Goal: Task Accomplishment & Management: Complete application form

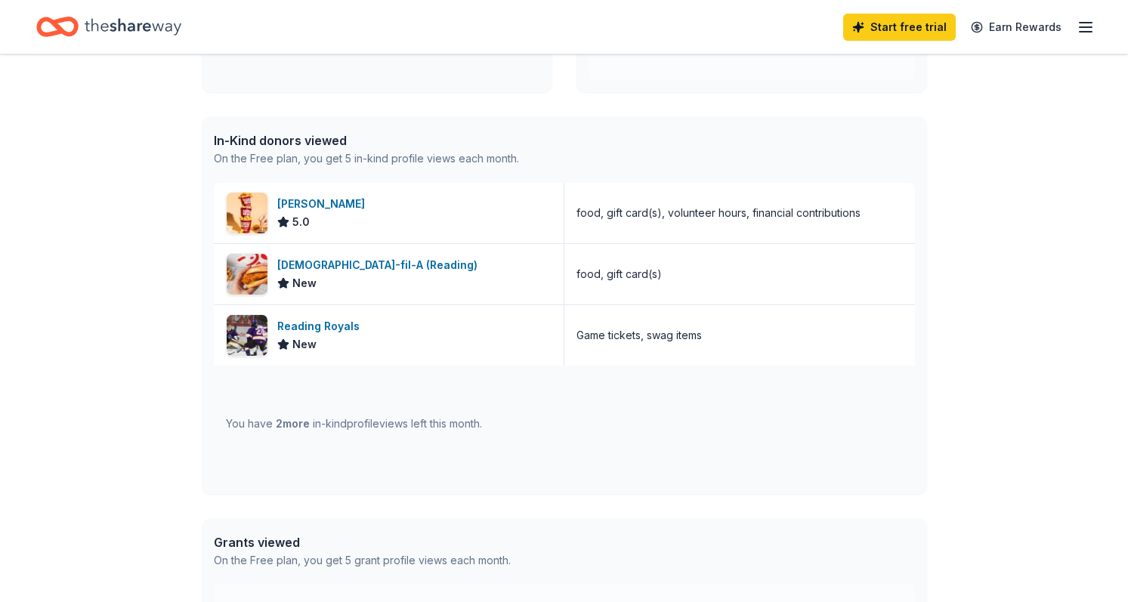
scroll to position [333, 0]
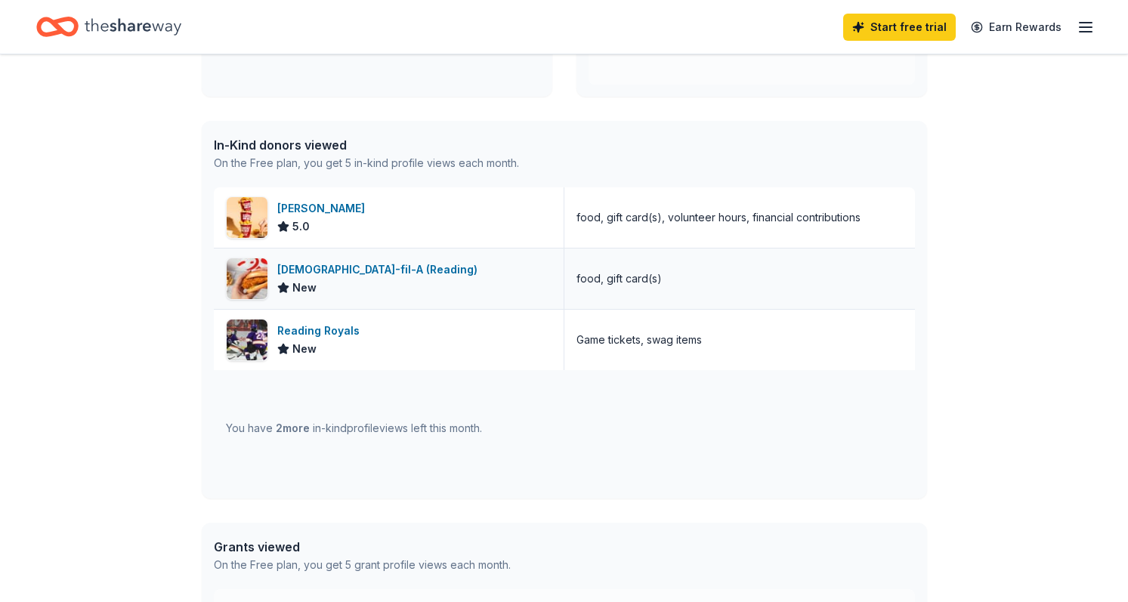
click at [356, 296] on div "New" at bounding box center [380, 288] width 206 height 18
click at [404, 431] on div "You have 2 more in-kind profile views left this month." at bounding box center [354, 428] width 256 height 18
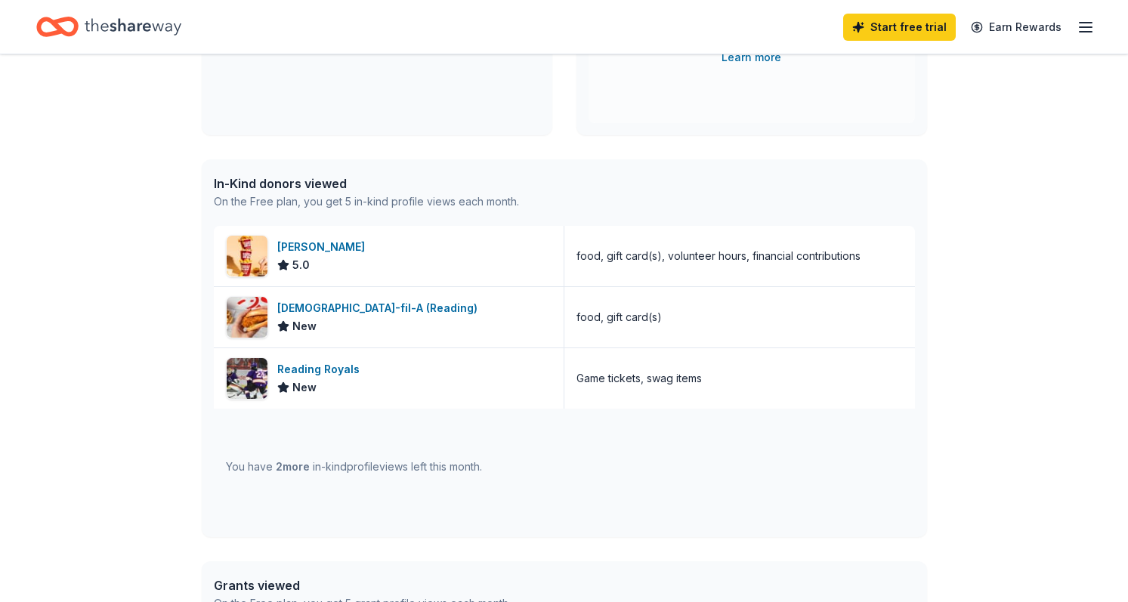
scroll to position [292, 0]
click at [362, 203] on div "On the Free plan, you get 5 in-kind profile views each month." at bounding box center [366, 203] width 305 height 18
click at [366, 200] on div "On the Free plan, you get 5 in-kind profile views each month." at bounding box center [366, 203] width 305 height 18
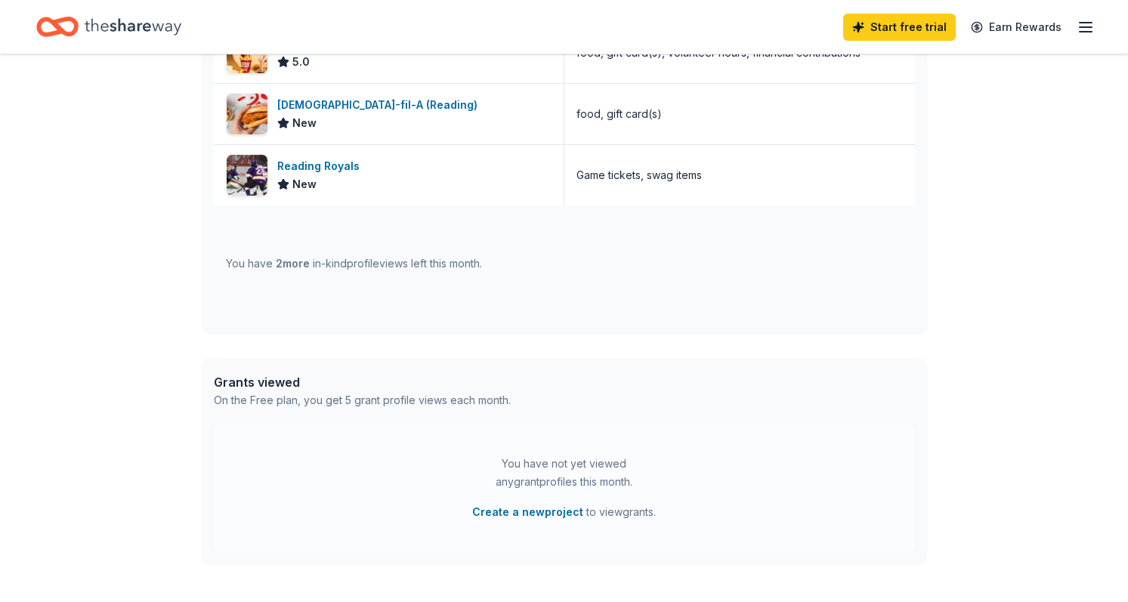
scroll to position [500, 0]
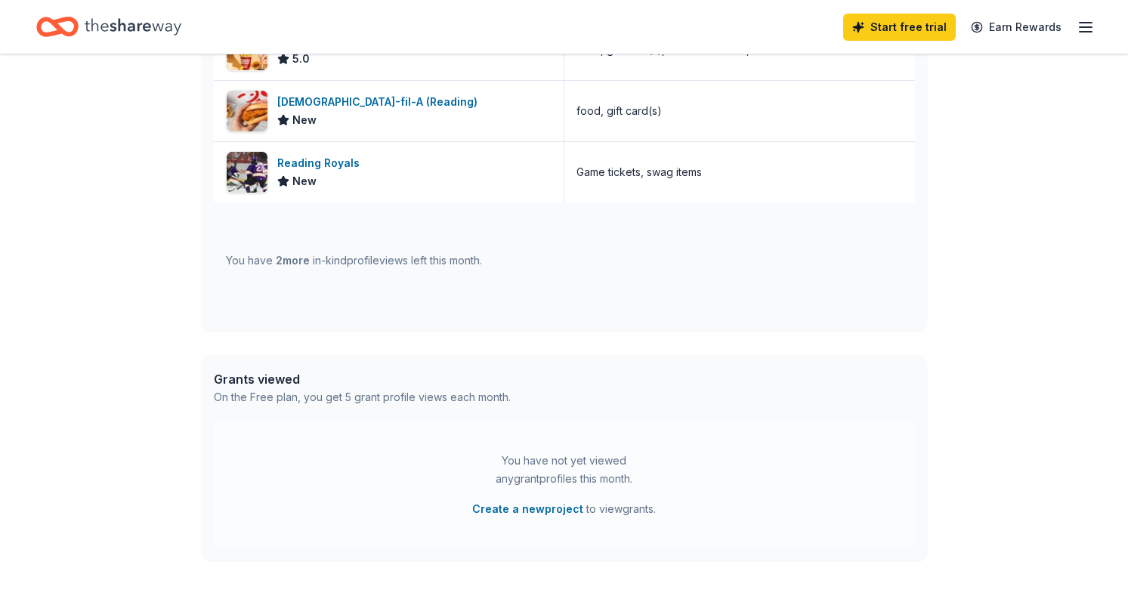
click at [379, 262] on div "You have 2 more in-kind profile views left this month." at bounding box center [354, 261] width 256 height 18
click at [280, 261] on span "2 more" at bounding box center [293, 260] width 34 height 13
click at [296, 261] on span "2 more" at bounding box center [293, 260] width 34 height 13
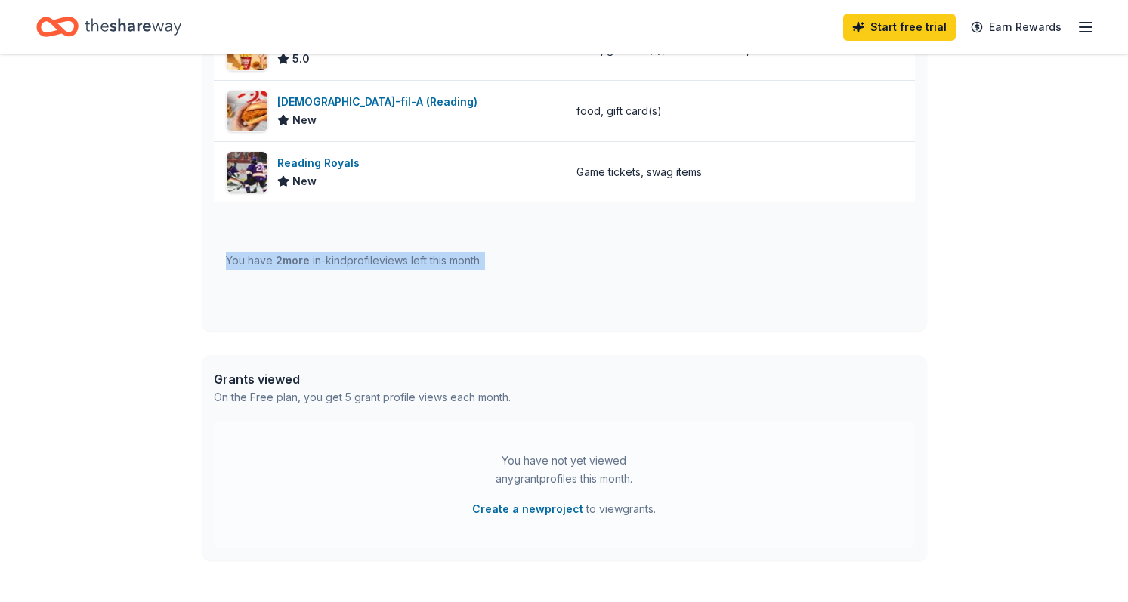
click at [296, 261] on span "2 more" at bounding box center [293, 260] width 34 height 13
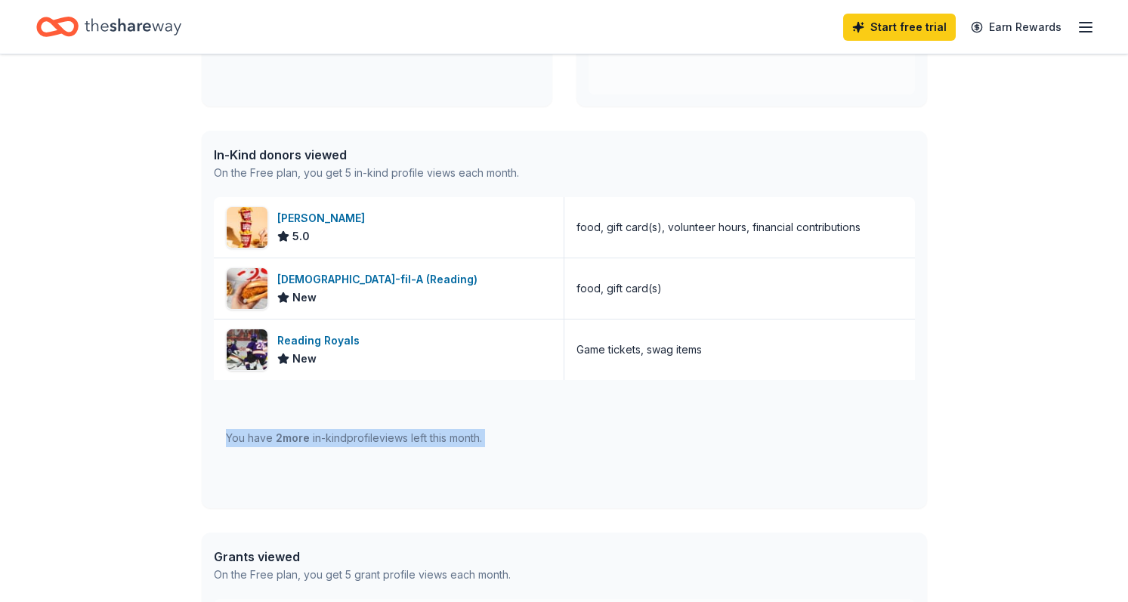
scroll to position [268, 0]
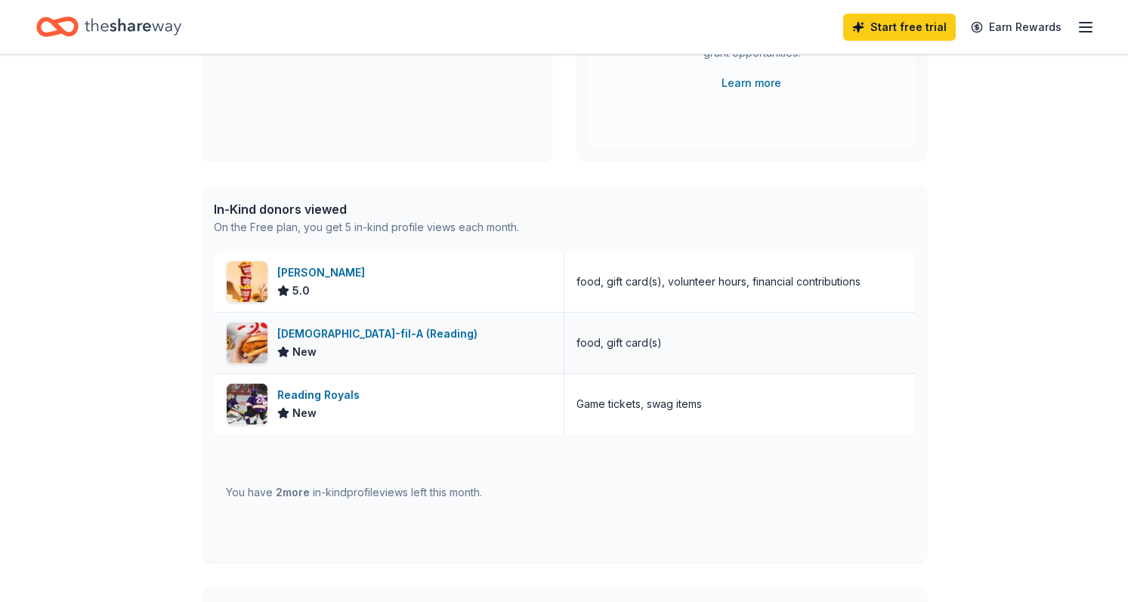
click at [429, 336] on div "[DEMOGRAPHIC_DATA]-fil-A (Reading) New" at bounding box center [389, 343] width 351 height 60
click at [382, 227] on div "On the Free plan, you get 5 in-kind profile views each month." at bounding box center [366, 227] width 305 height 18
click at [419, 231] on div "On the Free plan, you get 5 in-kind profile views each month." at bounding box center [366, 227] width 305 height 18
click at [289, 493] on span "2 more" at bounding box center [293, 492] width 34 height 13
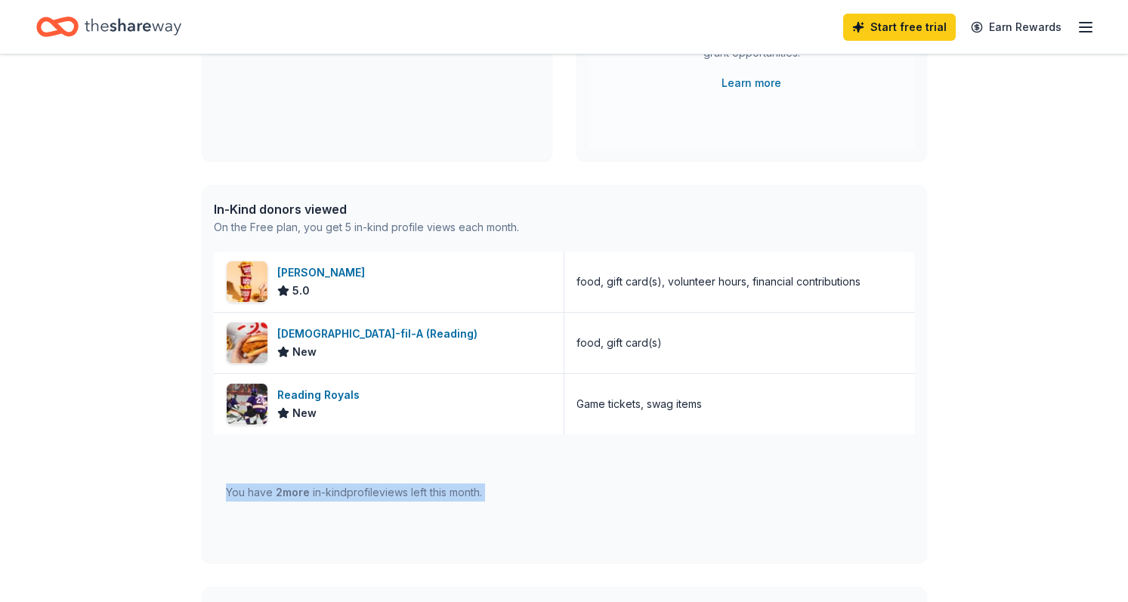
click at [289, 493] on span "2 more" at bounding box center [293, 492] width 34 height 13
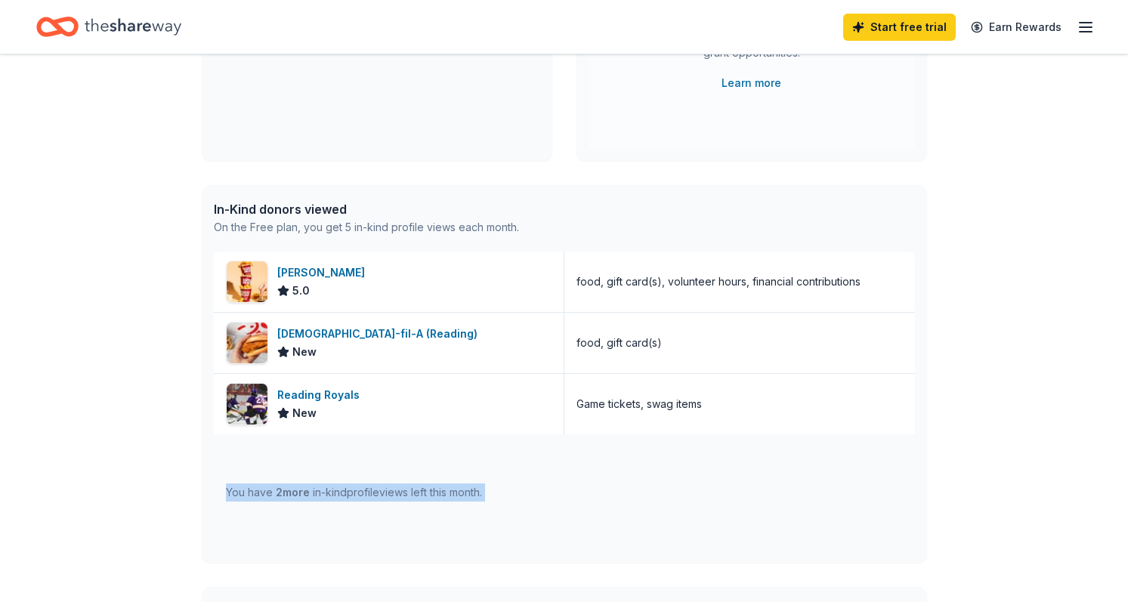
click at [289, 493] on span "2 more" at bounding box center [293, 492] width 34 height 13
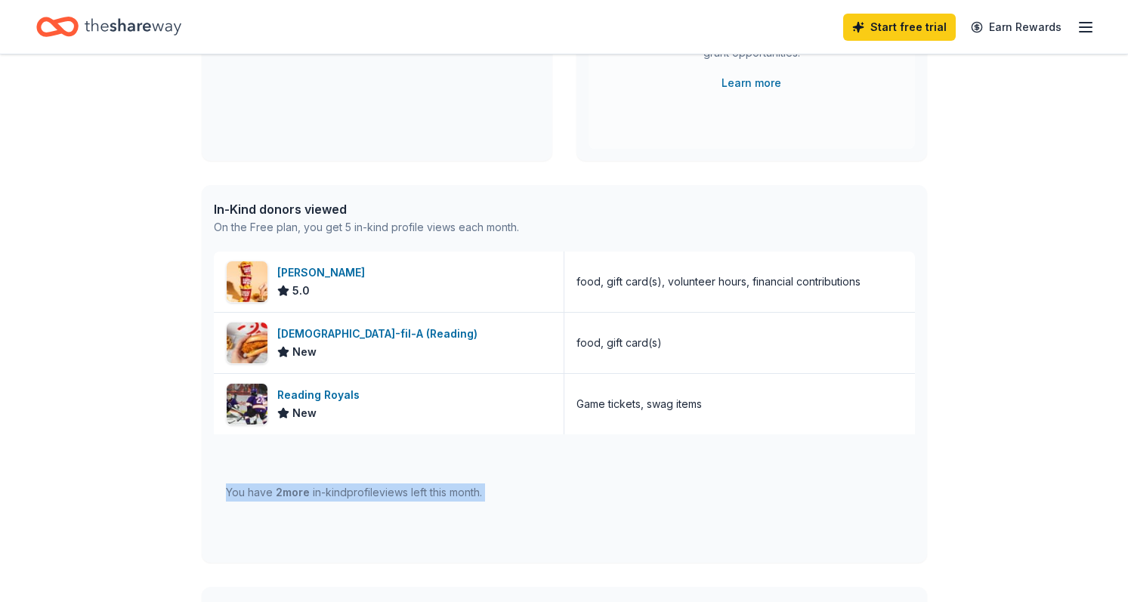
click at [289, 493] on span "2 more" at bounding box center [293, 492] width 34 height 13
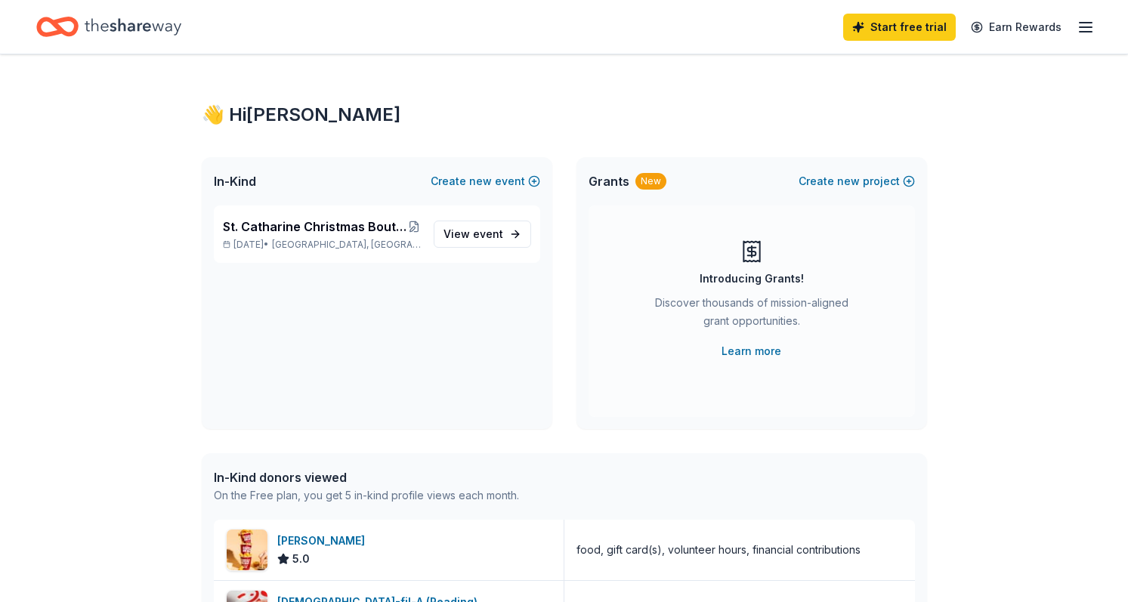
scroll to position [0, 0]
click at [162, 284] on div "👋 Hi [PERSON_NAME] In-Kind Create new event St. Catharine Christmas Boutique Cr…" at bounding box center [564, 581] width 1128 height 1055
click at [1087, 27] on line "button" at bounding box center [1086, 27] width 12 height 0
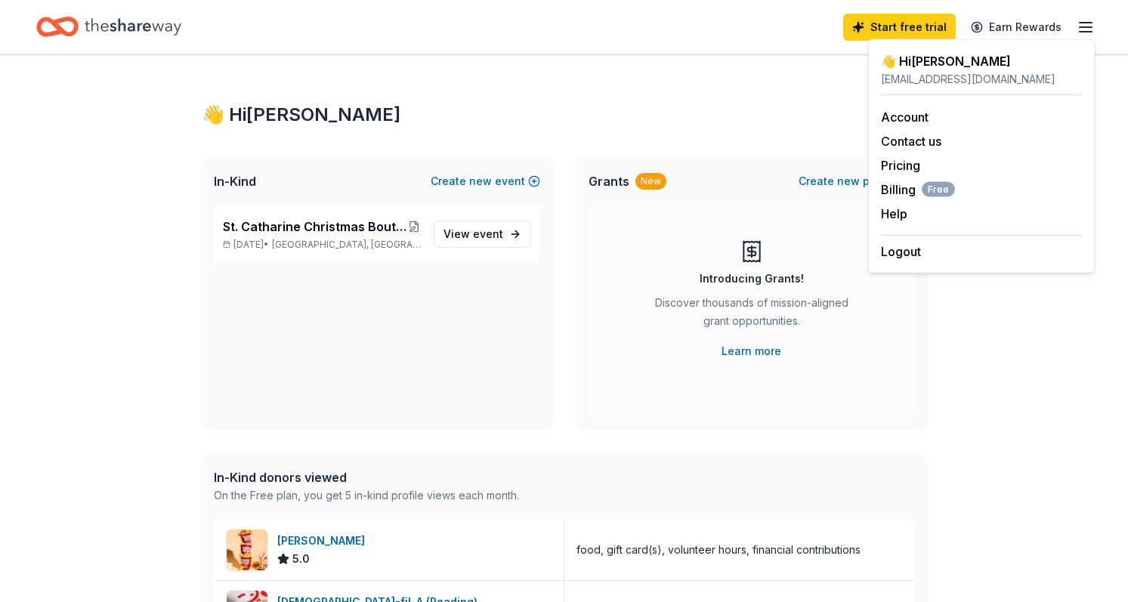
click at [135, 24] on icon "Home" at bounding box center [133, 26] width 97 height 31
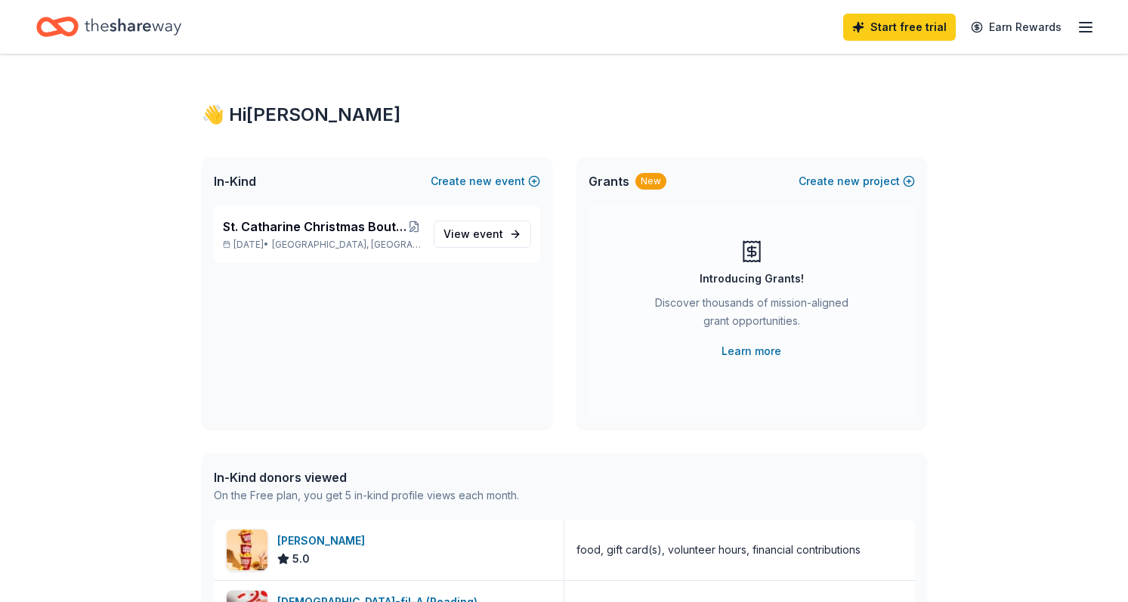
click at [135, 26] on icon "Home" at bounding box center [133, 26] width 97 height 31
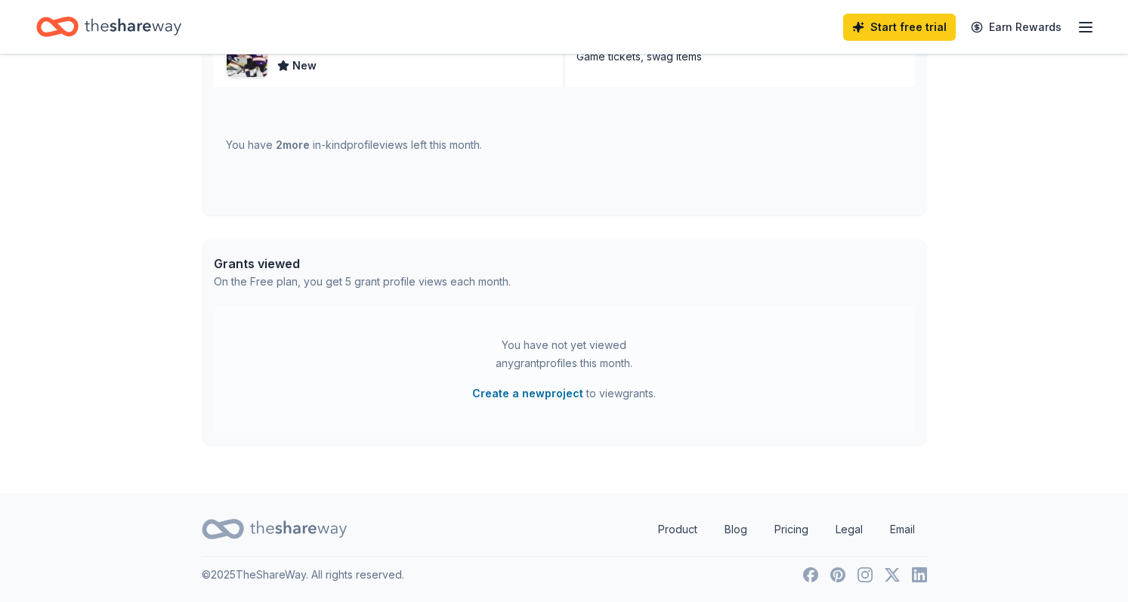
scroll to position [616, 0]
click at [568, 365] on div "You have not yet viewed any grant profiles this month." at bounding box center [564, 354] width 189 height 36
click at [365, 277] on div "On the Free plan, you get 5 grant profile views each month." at bounding box center [362, 282] width 297 height 18
click at [324, 146] on div "You have 2 more in-kind profile views left this month." at bounding box center [354, 145] width 256 height 18
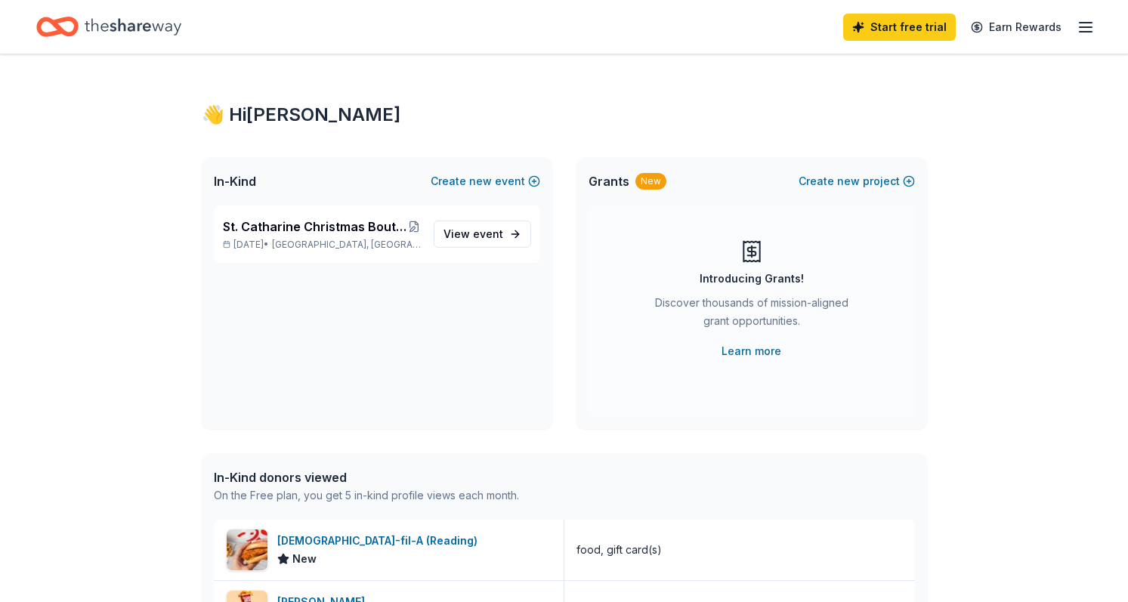
scroll to position [0, 0]
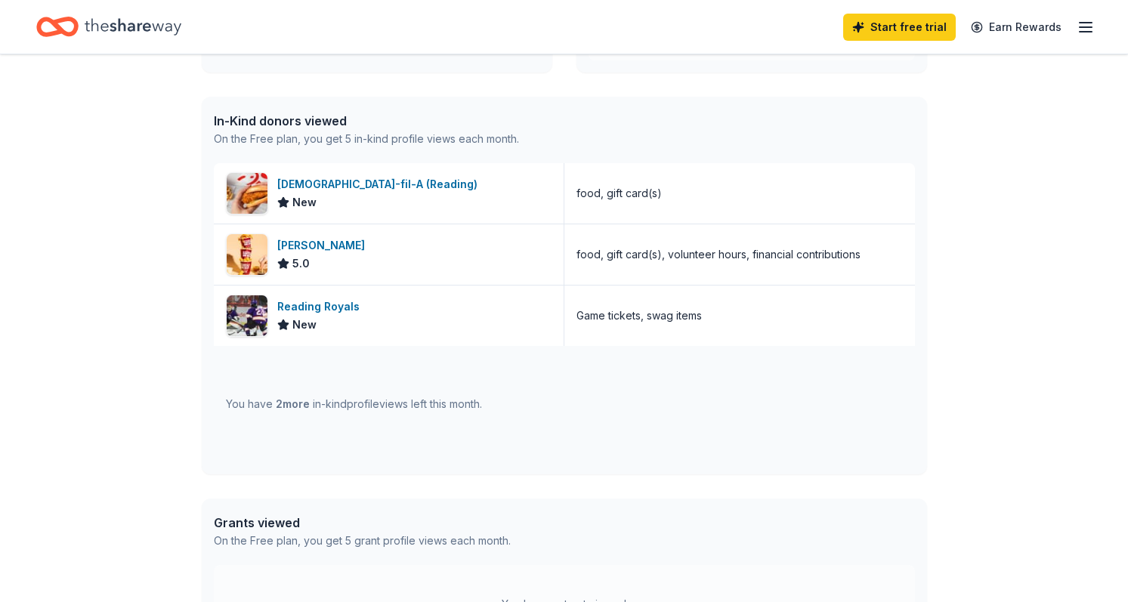
scroll to position [368, 0]
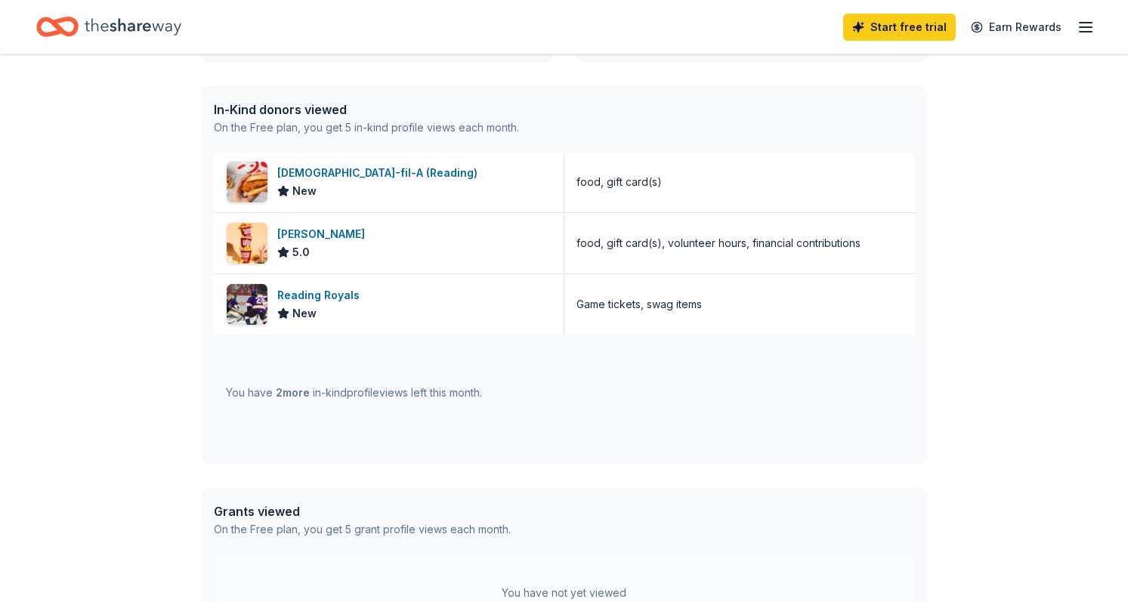
click at [362, 397] on div "You have 2 more in-kind profile views left this month." at bounding box center [354, 393] width 256 height 18
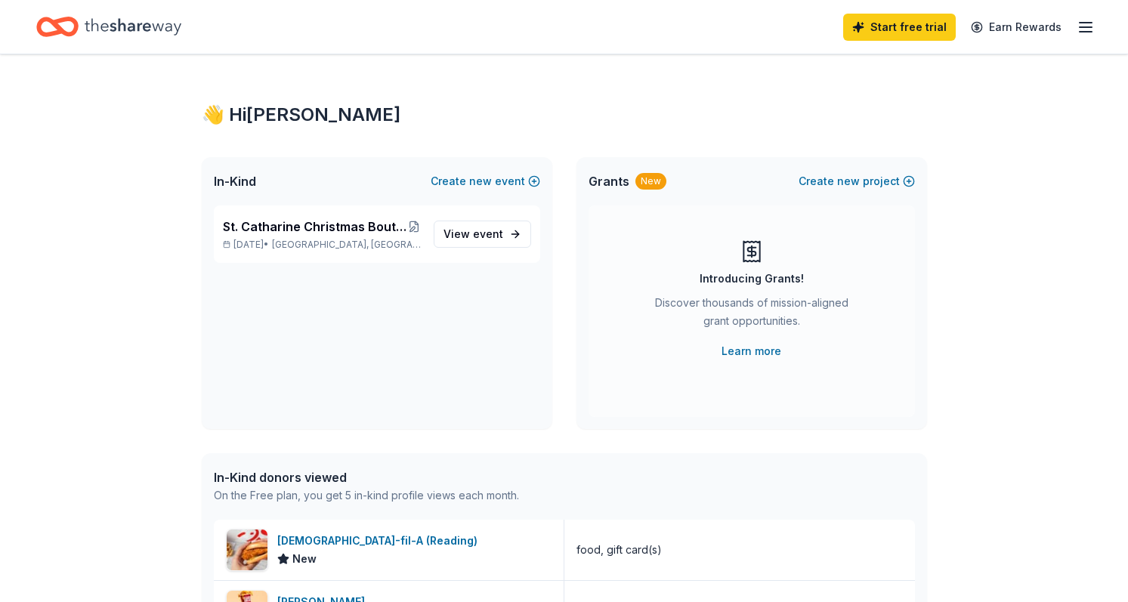
scroll to position [0, 0]
click at [654, 184] on div "New" at bounding box center [651, 181] width 31 height 17
click at [482, 235] on span "event" at bounding box center [488, 233] width 30 height 13
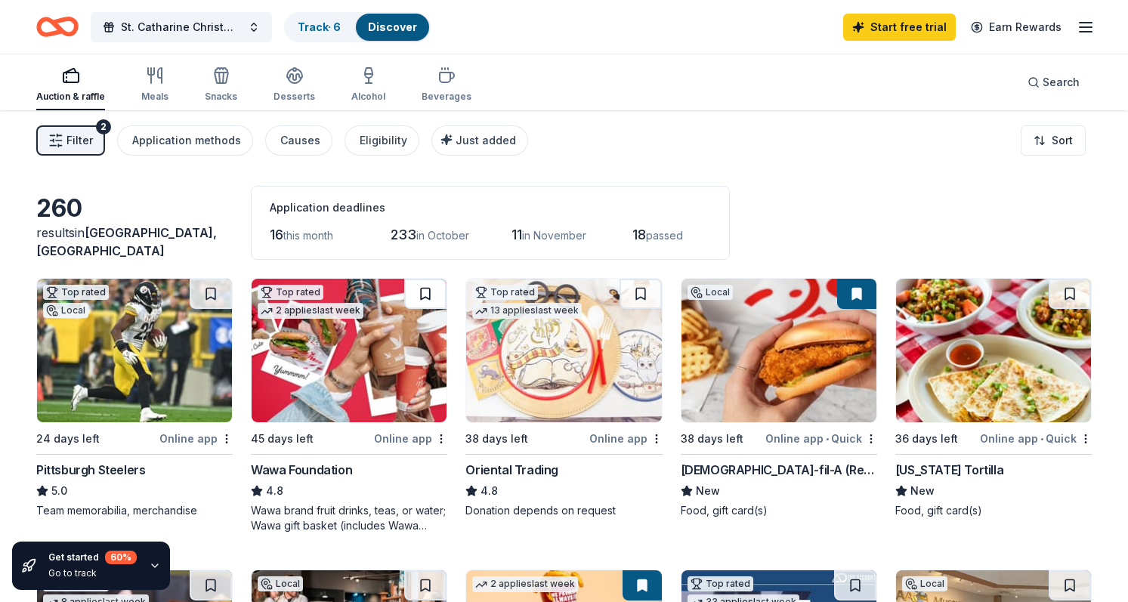
scroll to position [1, 0]
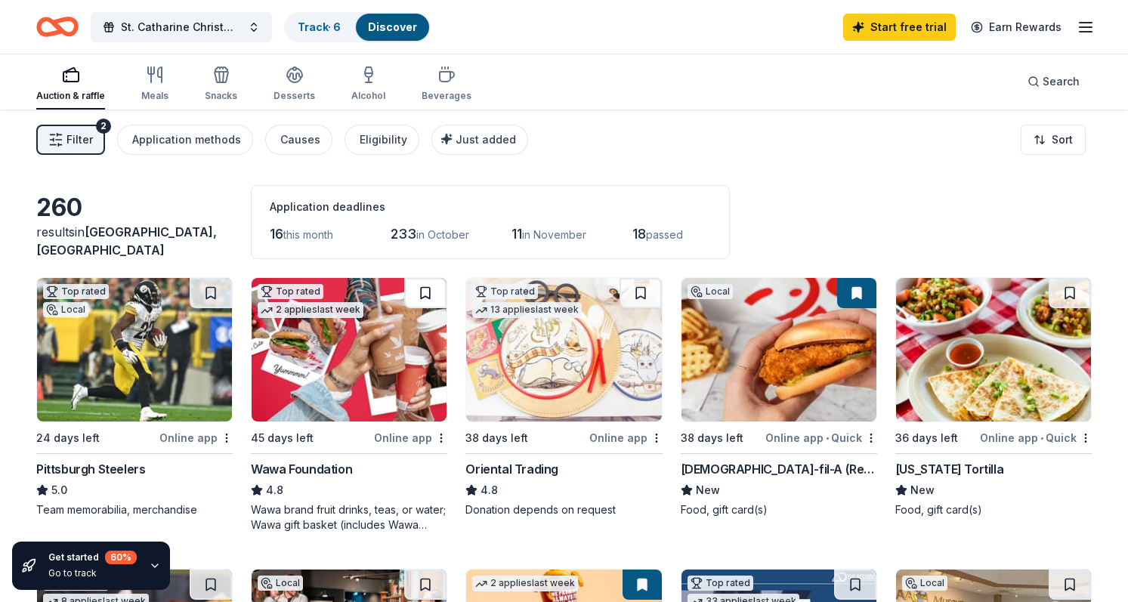
click at [428, 290] on button at bounding box center [425, 293] width 42 height 30
click at [391, 316] on img at bounding box center [349, 350] width 195 height 144
click at [565, 368] on img at bounding box center [563, 350] width 195 height 144
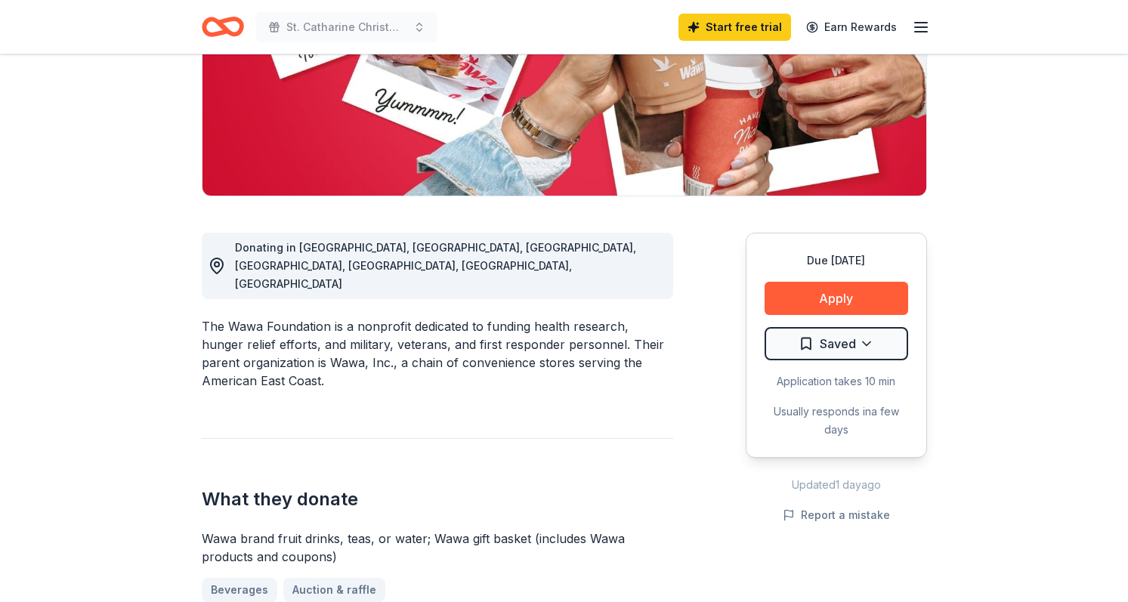
scroll to position [264, 0]
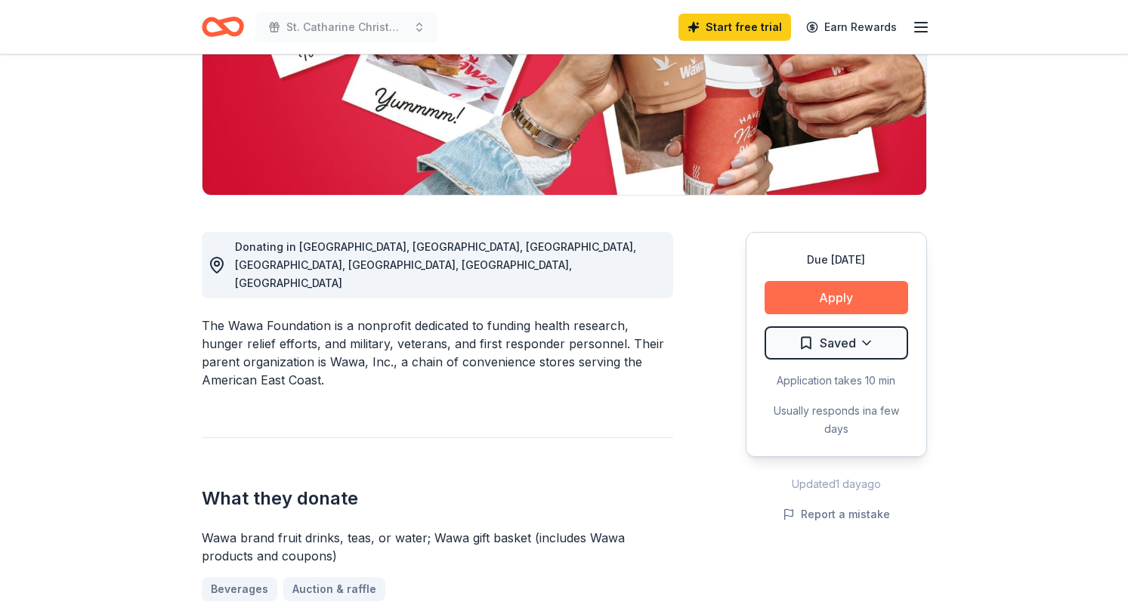
click at [852, 295] on button "Apply" at bounding box center [837, 297] width 144 height 33
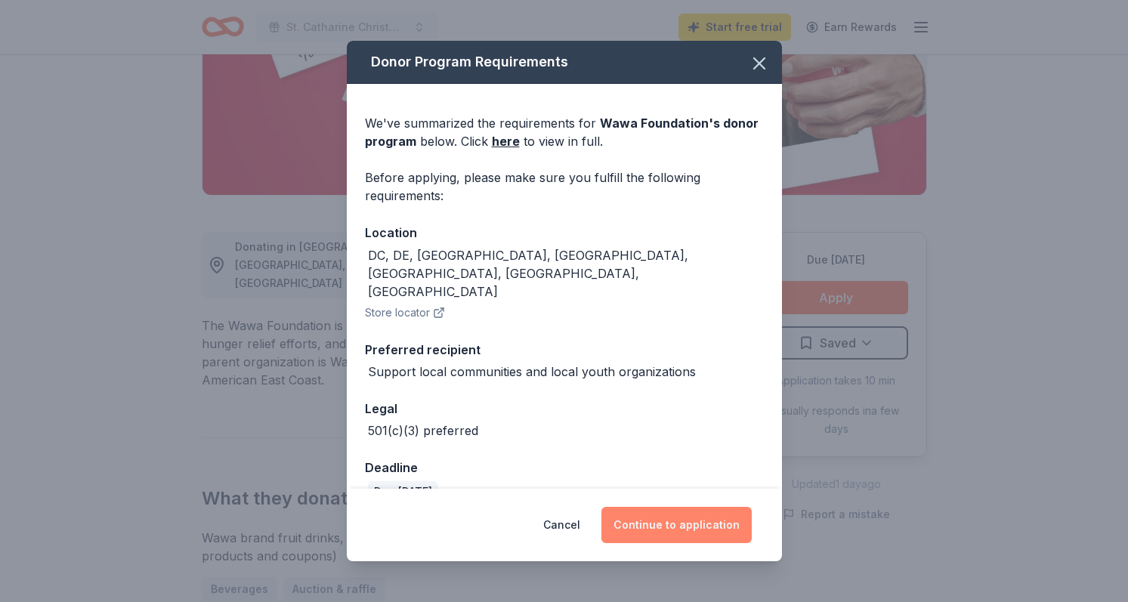
click at [675, 523] on button "Continue to application" at bounding box center [677, 525] width 150 height 36
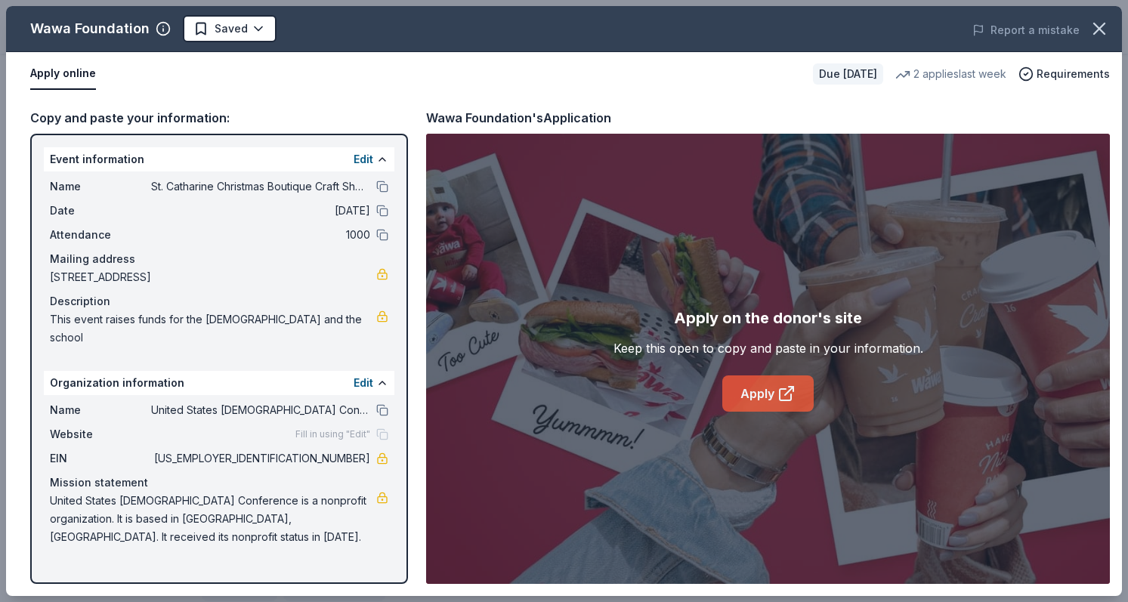
click at [746, 402] on link "Apply" at bounding box center [767, 394] width 91 height 36
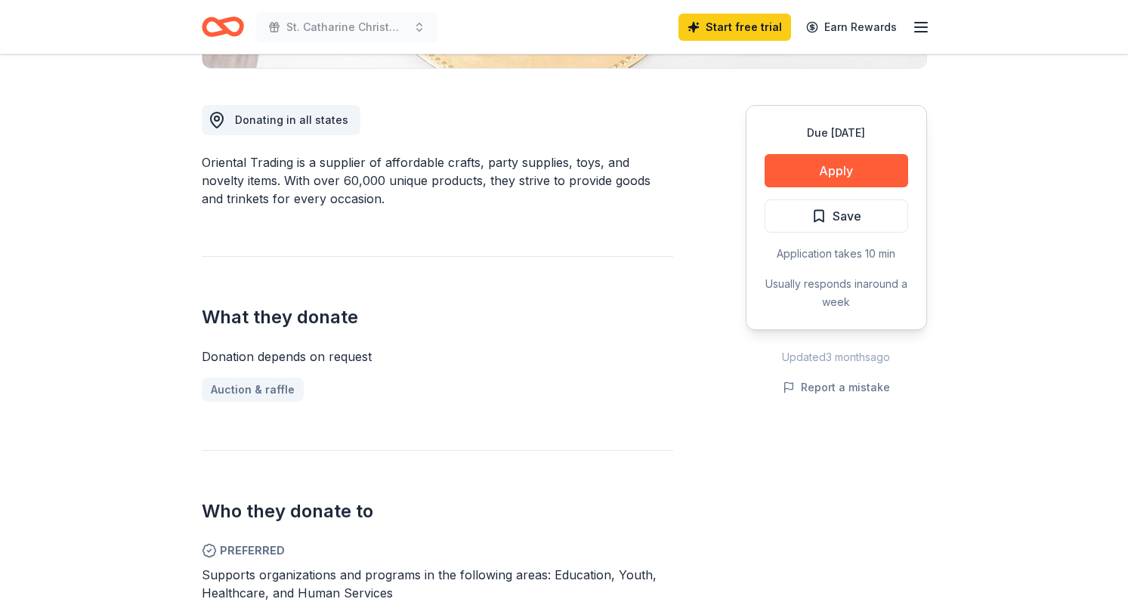
scroll to position [407, 0]
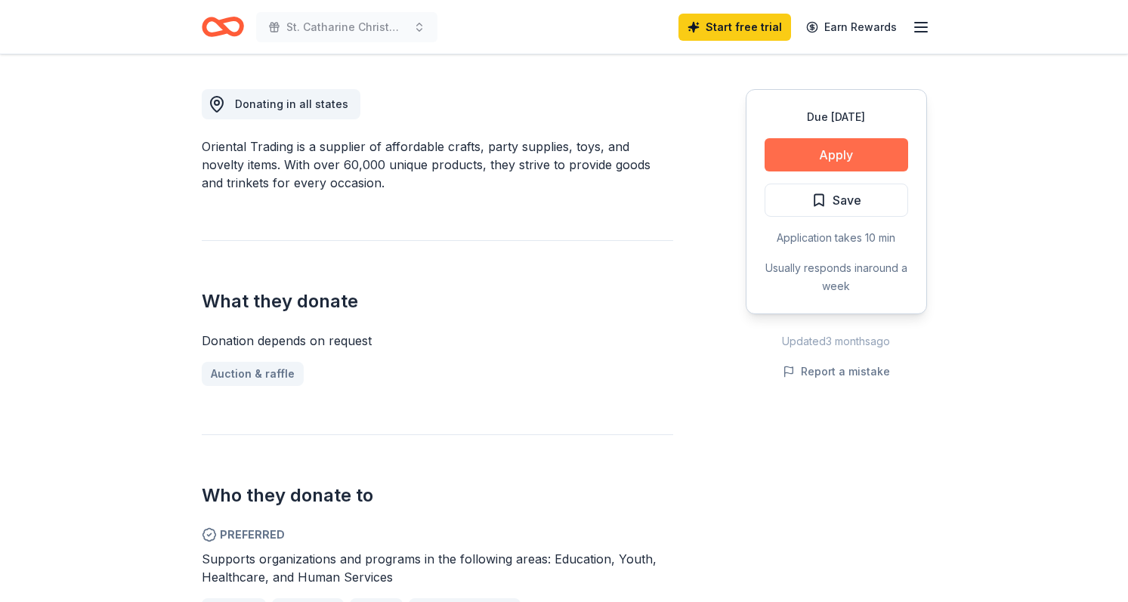
click at [826, 153] on button "Apply" at bounding box center [837, 154] width 144 height 33
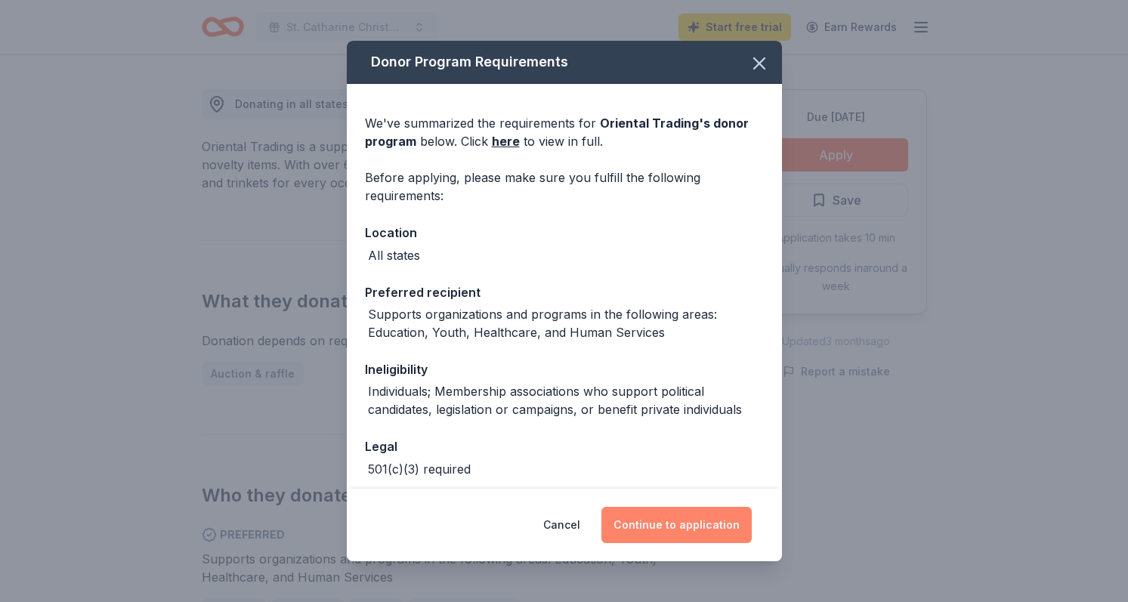
click at [655, 525] on button "Continue to application" at bounding box center [677, 525] width 150 height 36
